Goal: Purchase product/service

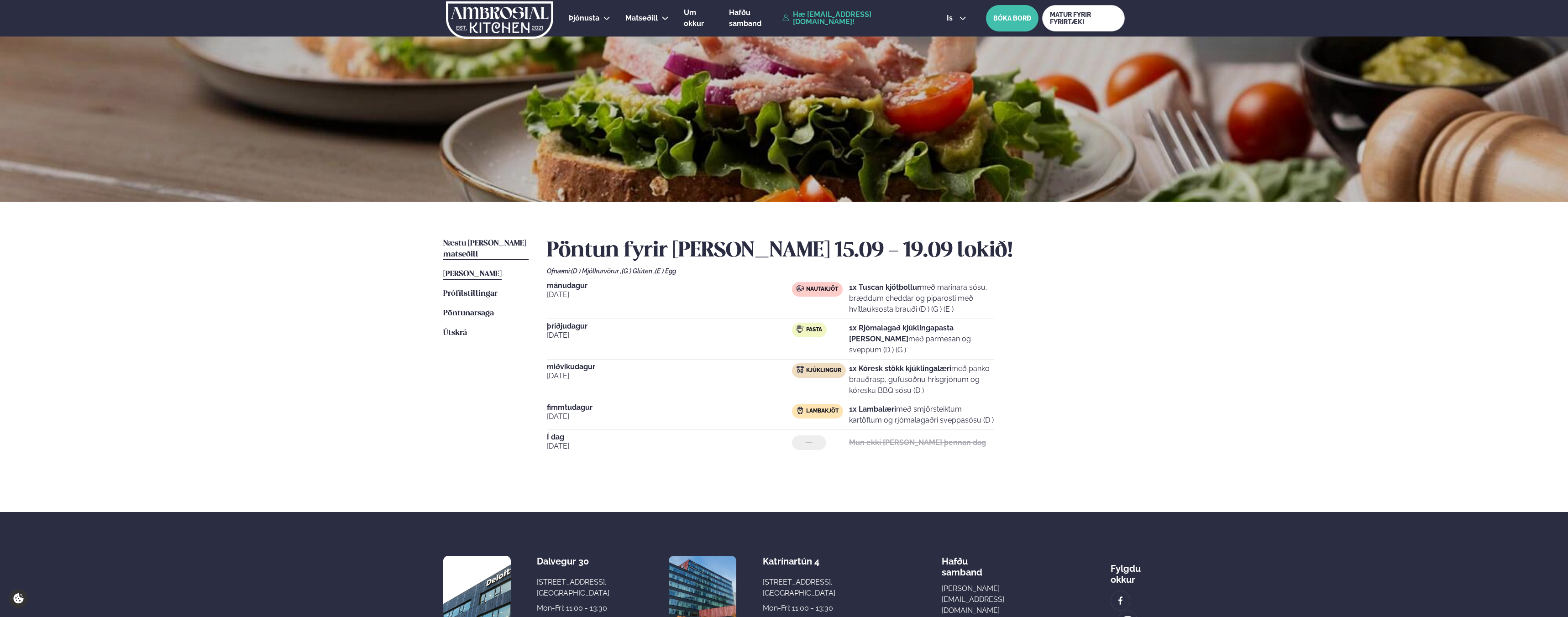
click at [500, 241] on span "Næstu [PERSON_NAME] matseðill" at bounding box center [484, 249] width 83 height 19
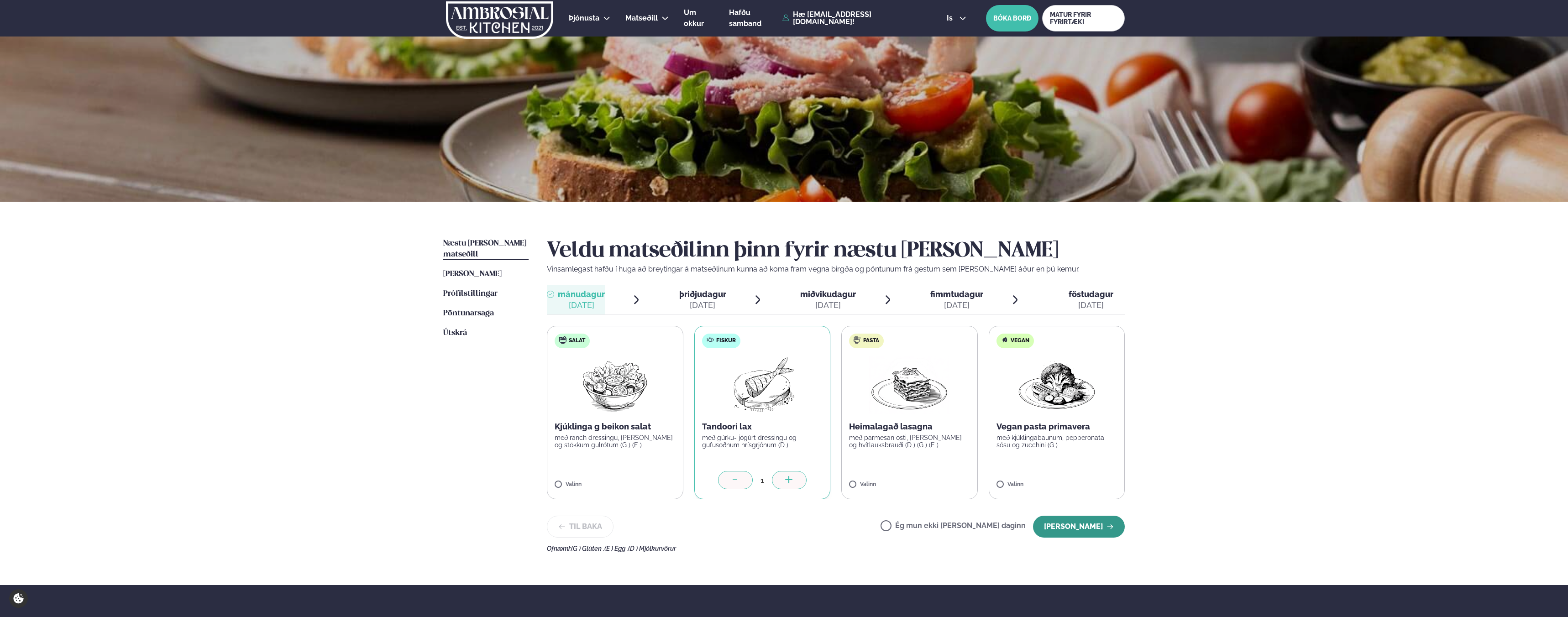
click at [1092, 531] on button "[PERSON_NAME]" at bounding box center [1079, 527] width 92 height 22
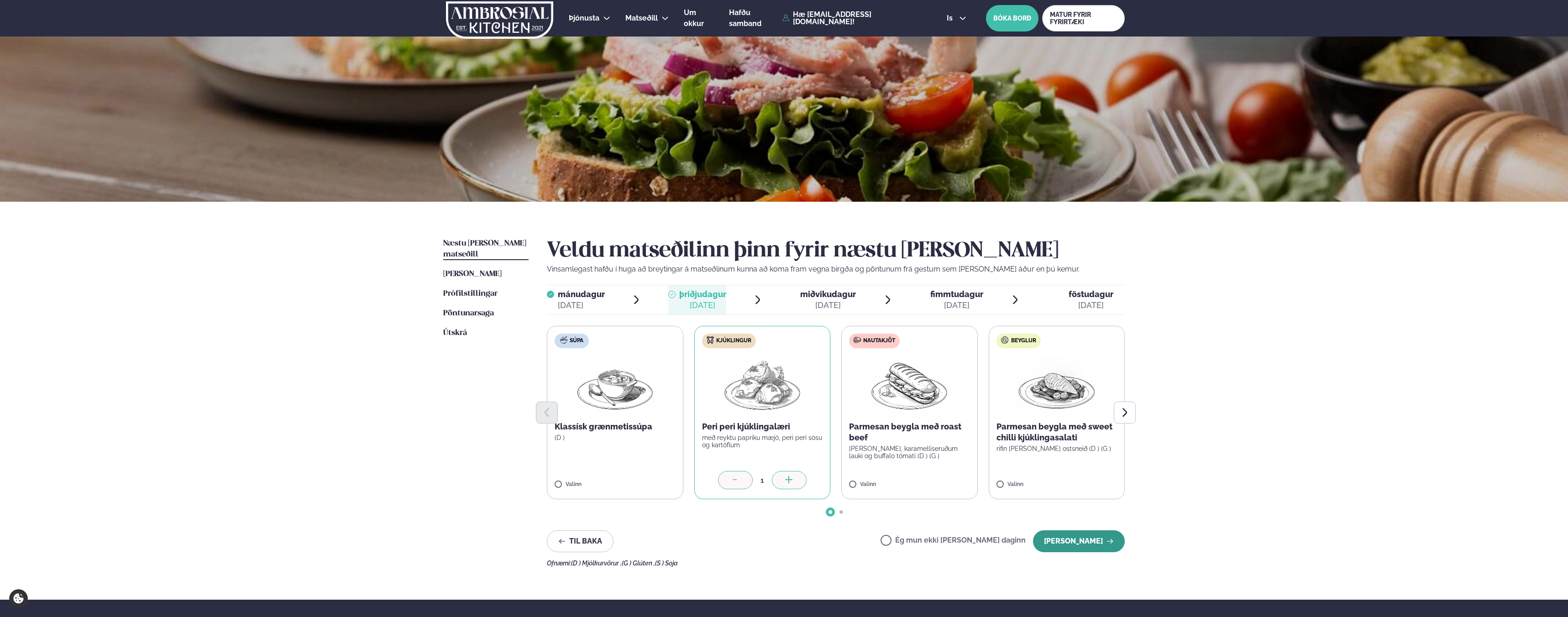
click at [1097, 543] on button "[PERSON_NAME]" at bounding box center [1079, 541] width 92 height 22
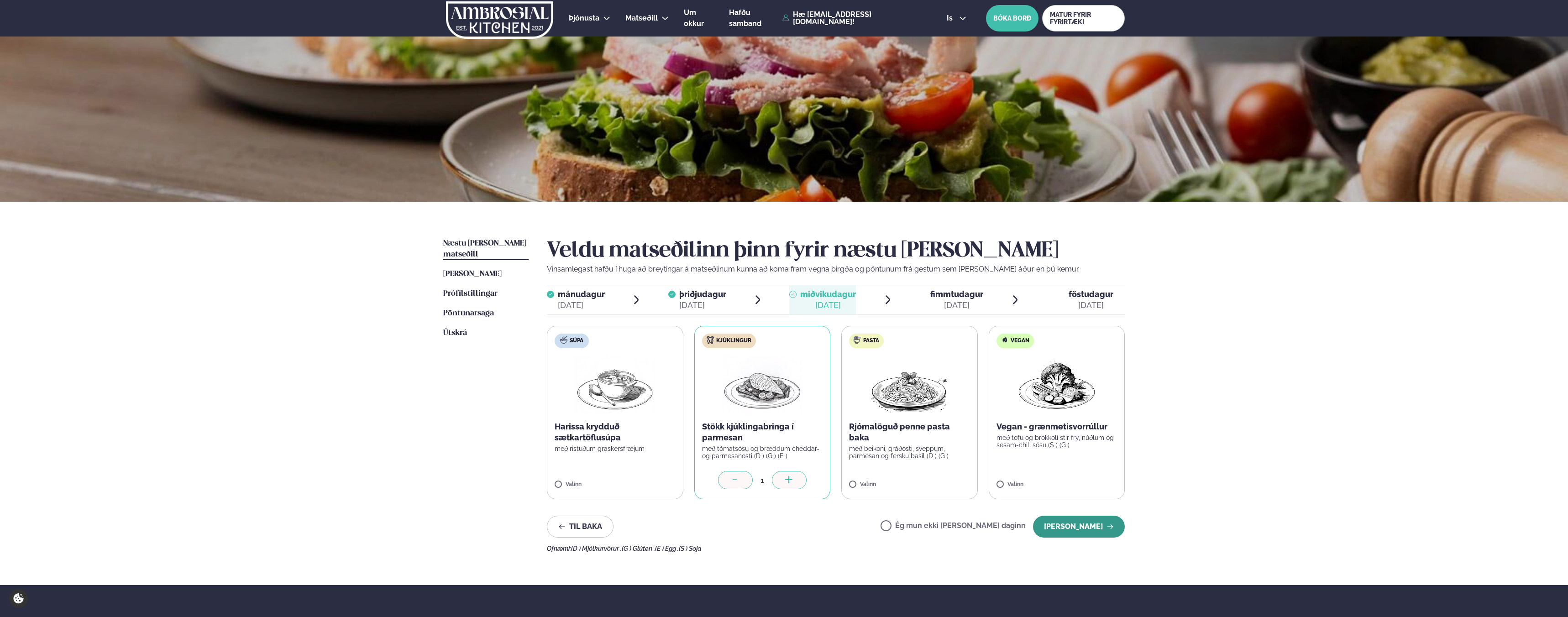
click at [1071, 525] on button "[PERSON_NAME]" at bounding box center [1079, 527] width 92 height 22
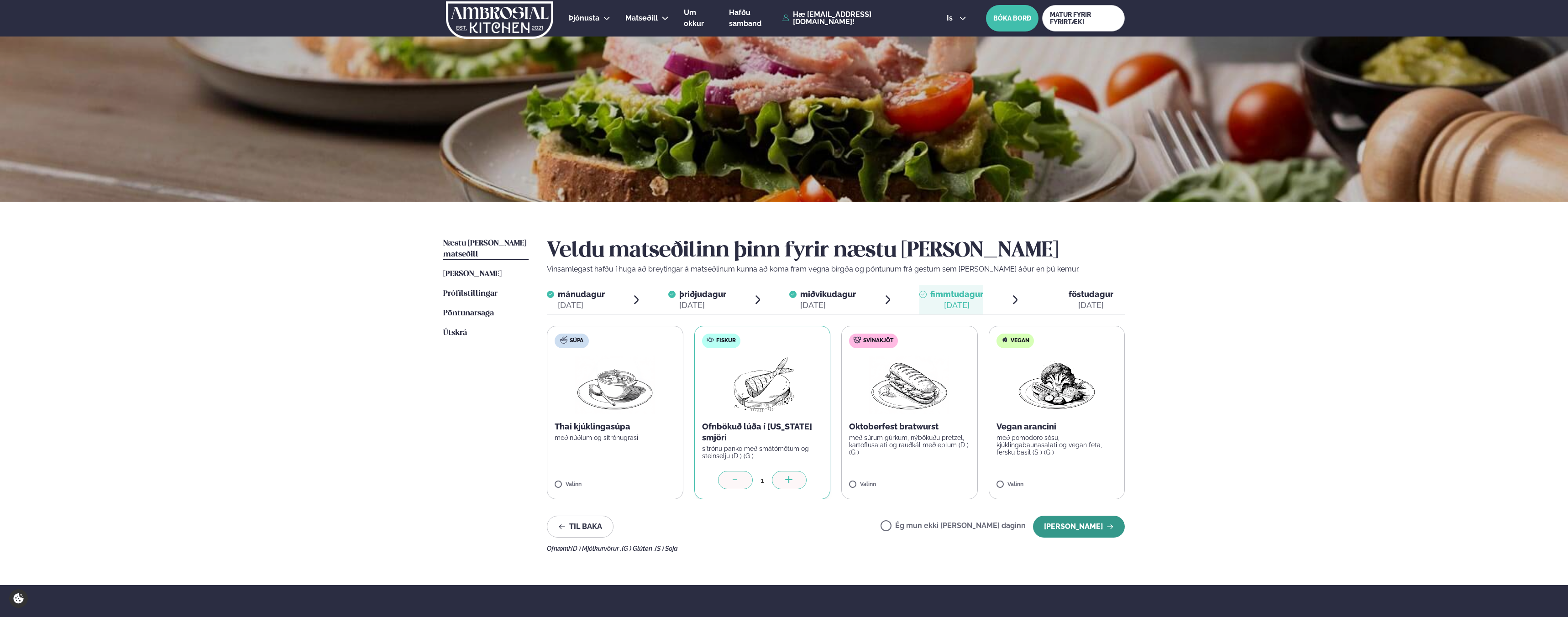
click at [1055, 523] on button "[PERSON_NAME]" at bounding box center [1079, 527] width 92 height 22
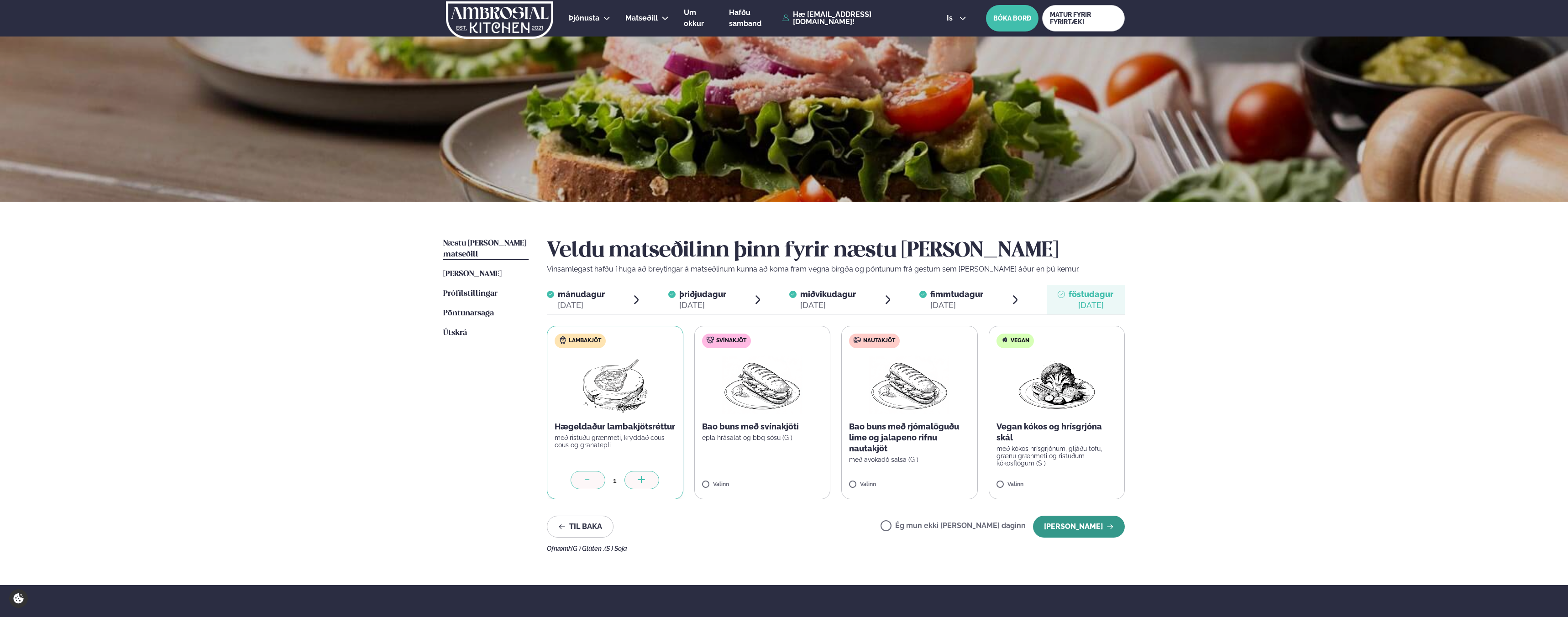
click at [1085, 537] on button "[PERSON_NAME]" at bounding box center [1079, 527] width 92 height 22
